Goal: Navigation & Orientation: Find specific page/section

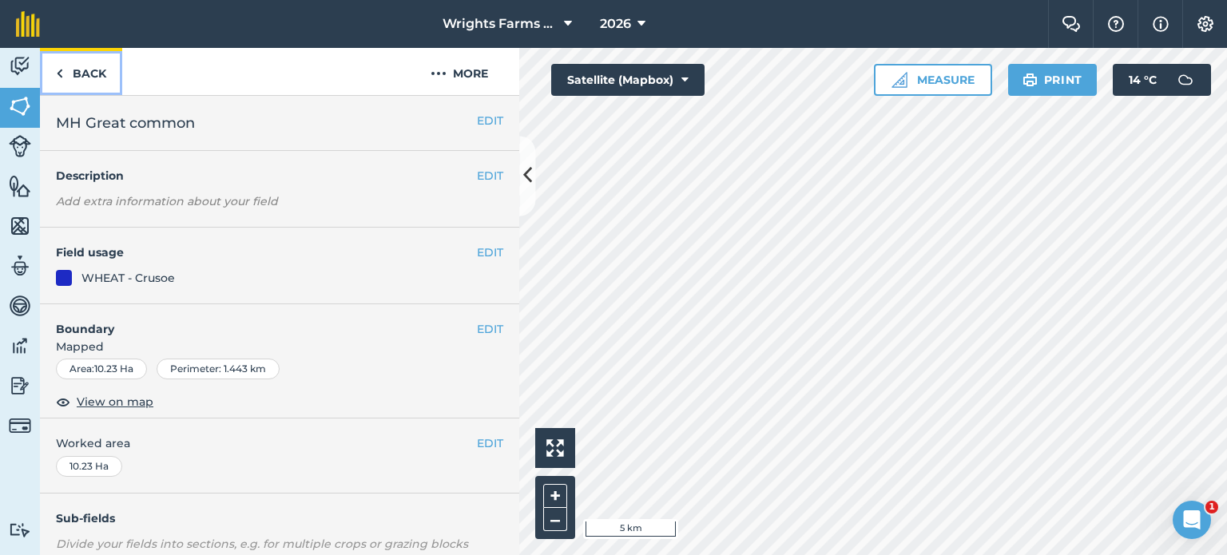
click at [72, 79] on link "Back" at bounding box center [81, 71] width 82 height 47
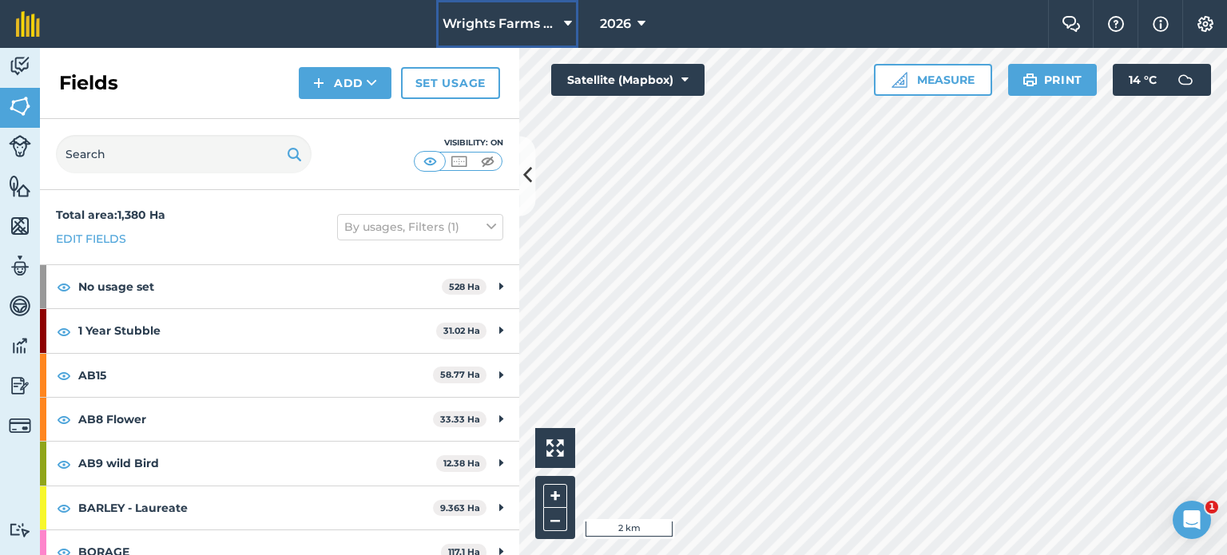
click at [528, 28] on span "Wrights Farms Contracting" at bounding box center [500, 23] width 115 height 19
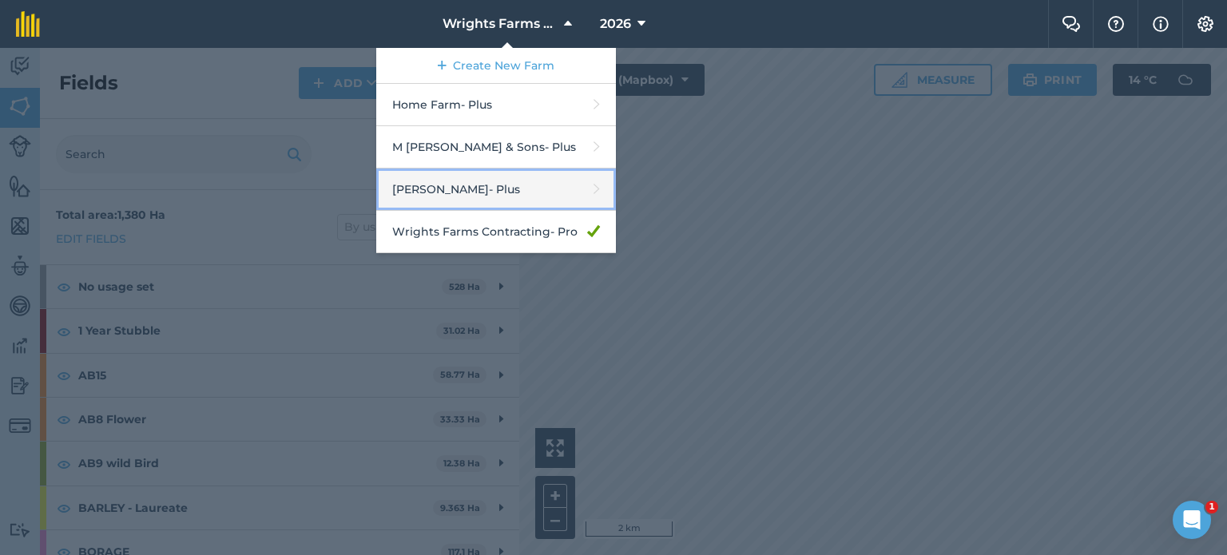
click at [477, 189] on link "[PERSON_NAME] - Plus" at bounding box center [496, 190] width 240 height 42
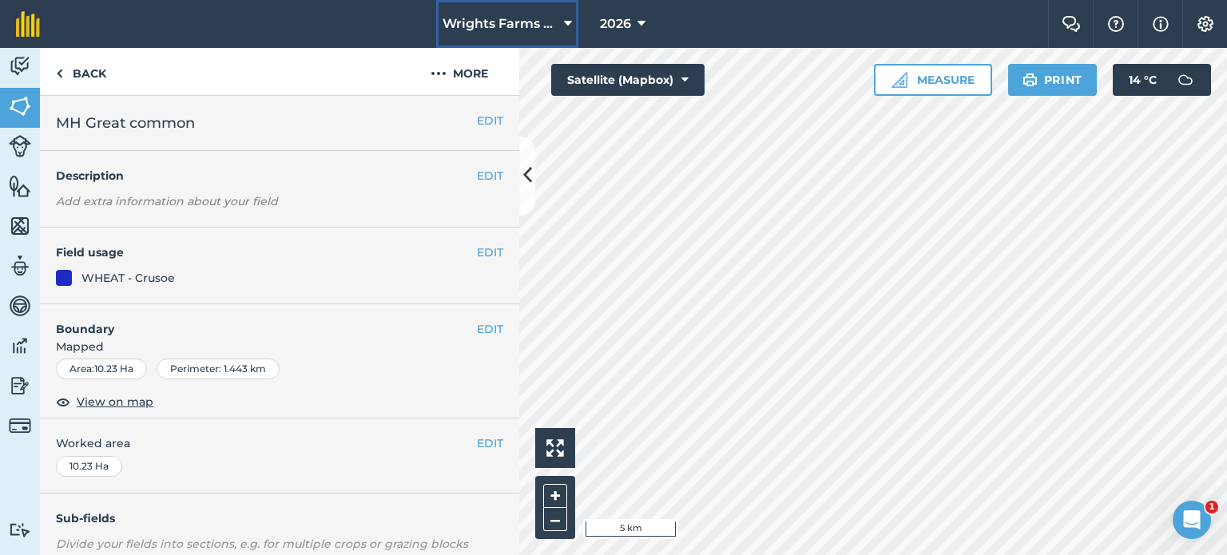
click at [512, 27] on span "Wrights Farms Contracting" at bounding box center [500, 23] width 115 height 19
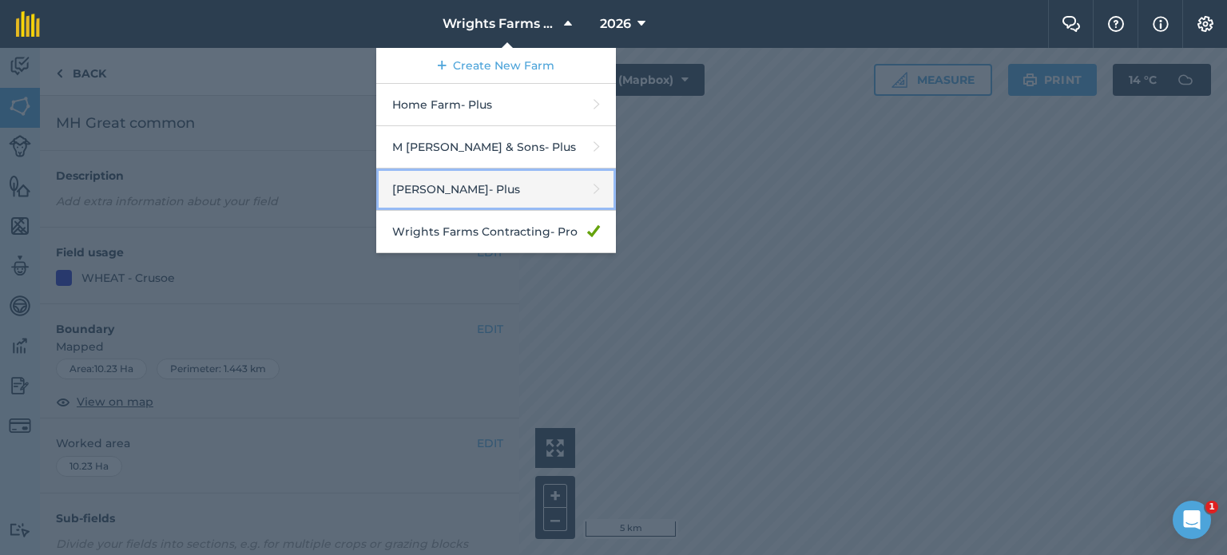
click at [451, 185] on link "[PERSON_NAME] - Plus" at bounding box center [496, 190] width 240 height 42
